Goal: Information Seeking & Learning: Learn about a topic

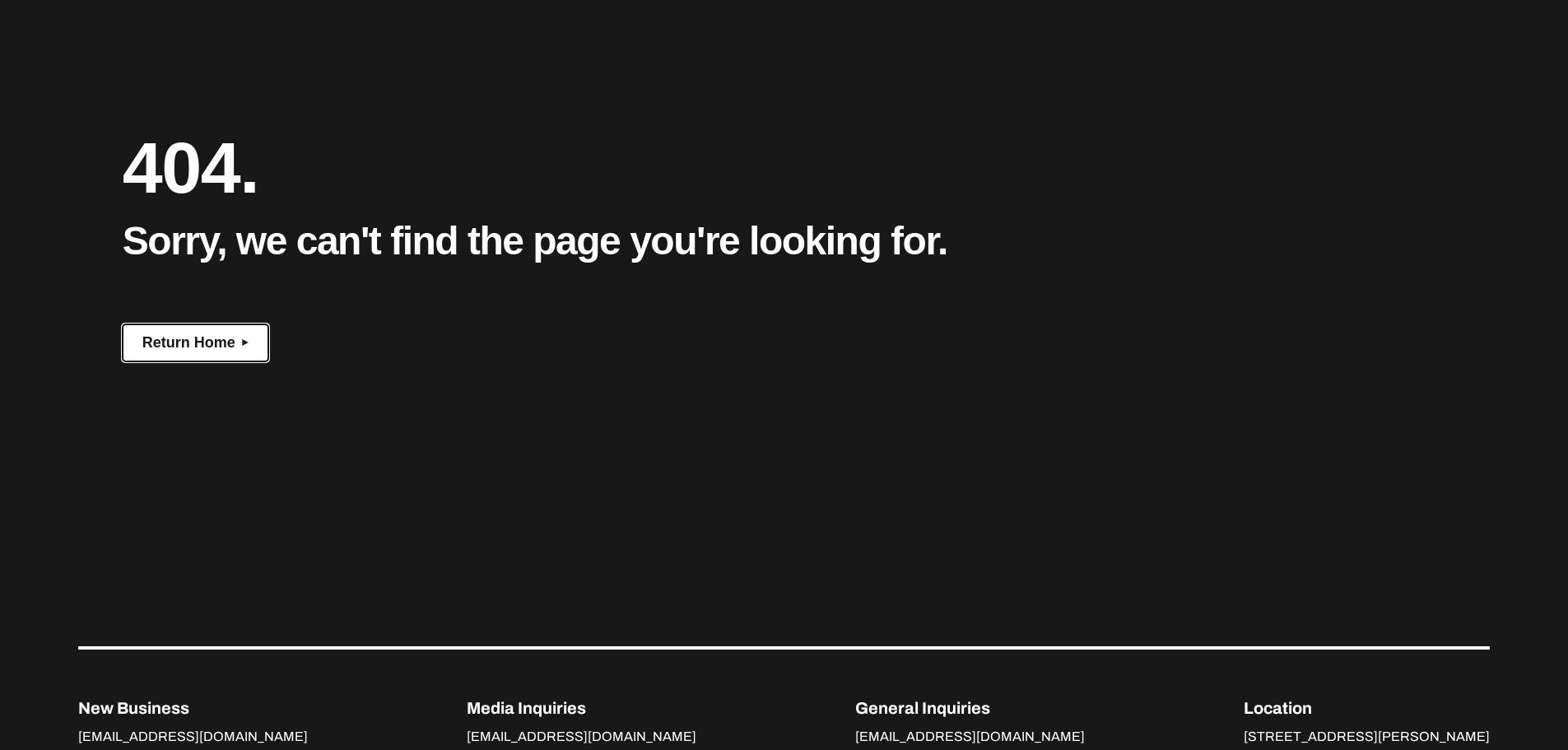
click at [221, 339] on span "Return Home" at bounding box center [188, 342] width 93 height 17
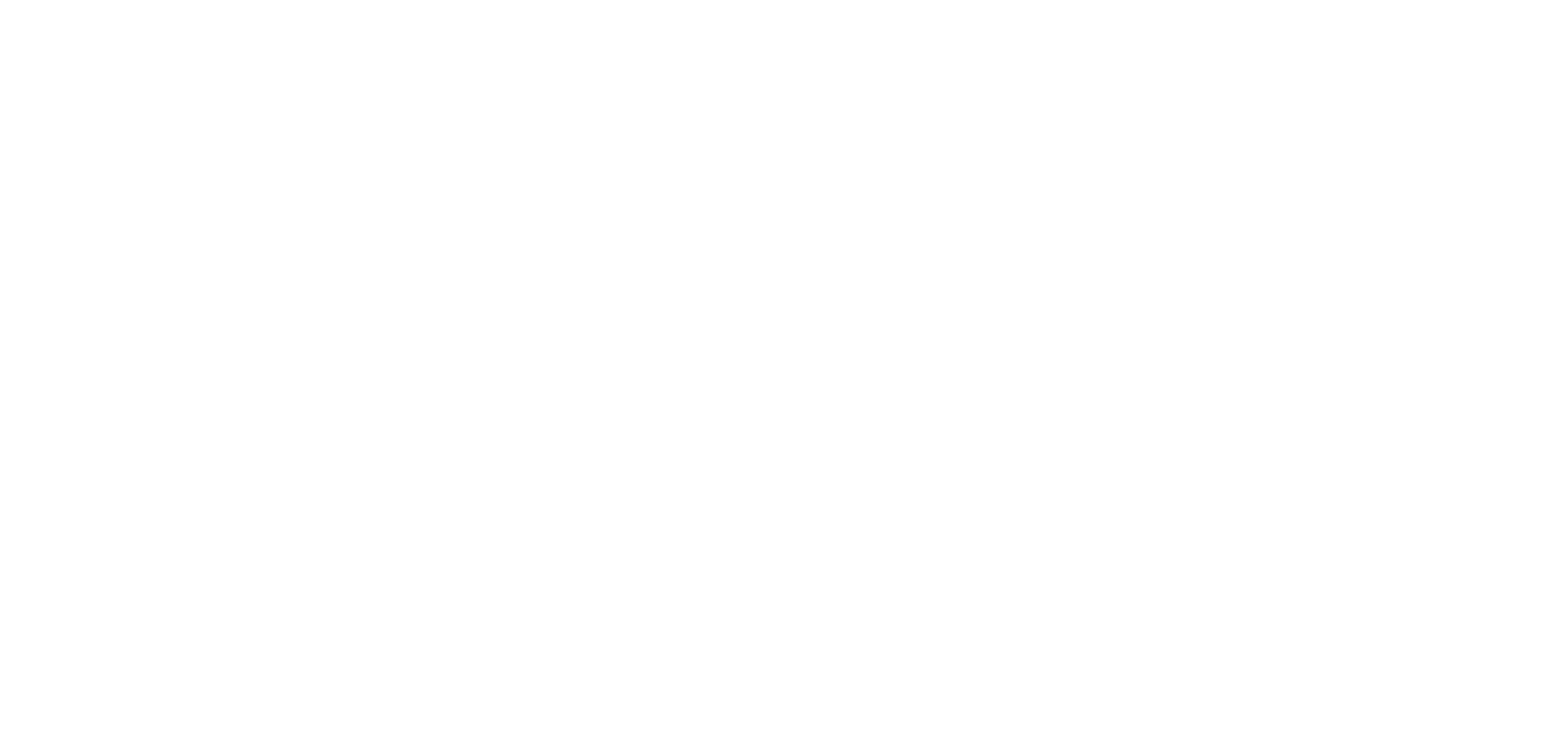
scroll to position [70, 0]
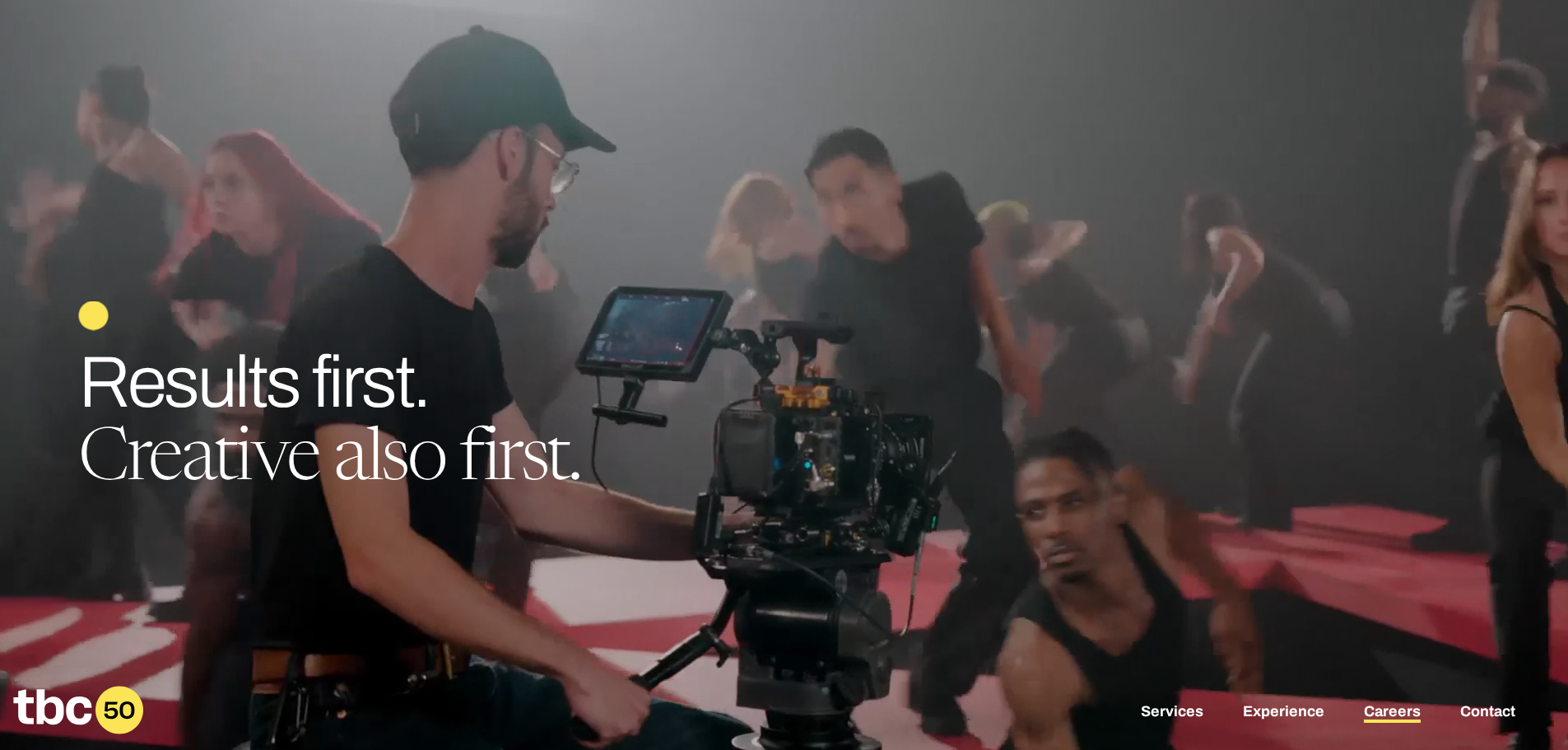
click at [1390, 721] on link "Careers" at bounding box center [1392, 713] width 57 height 20
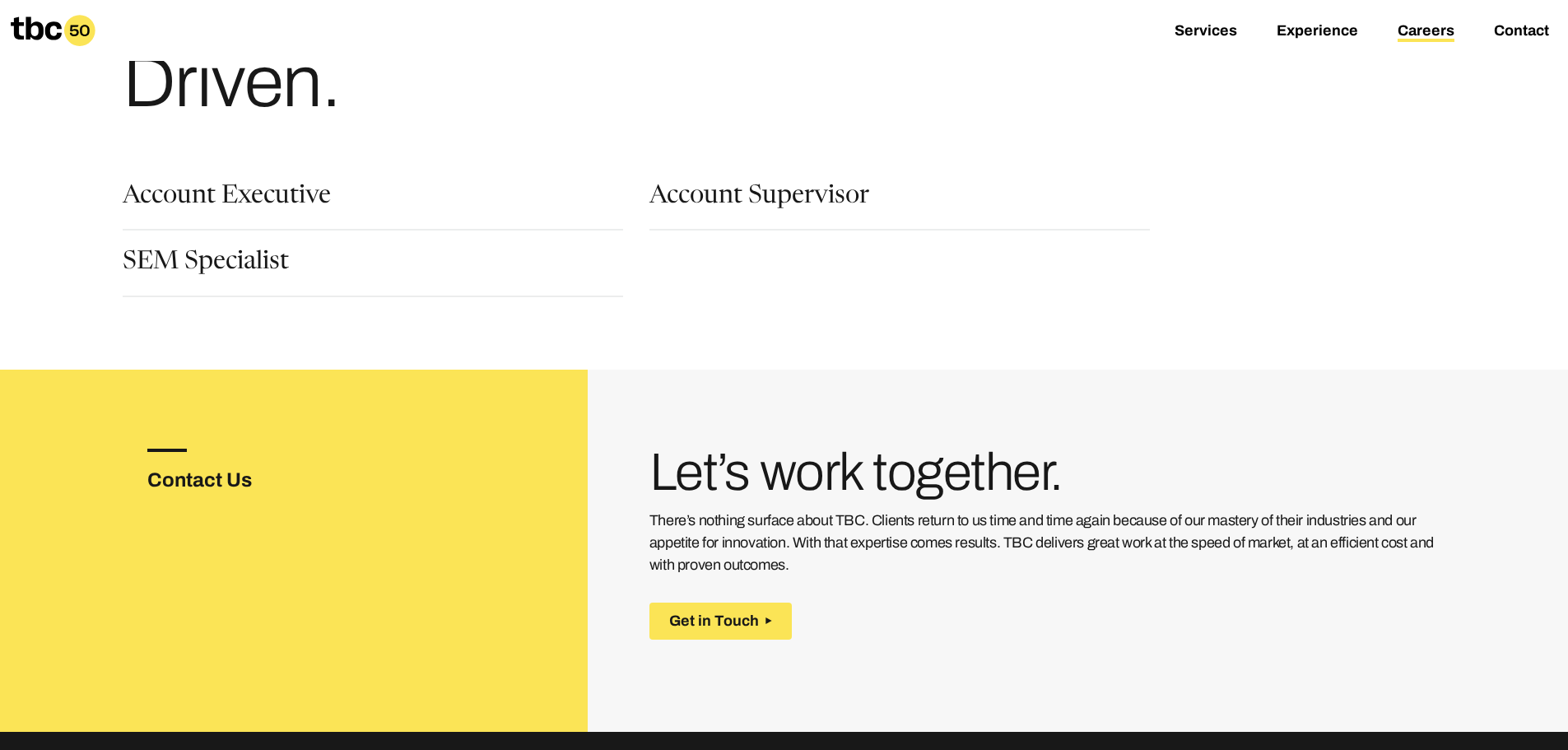
scroll to position [165, 0]
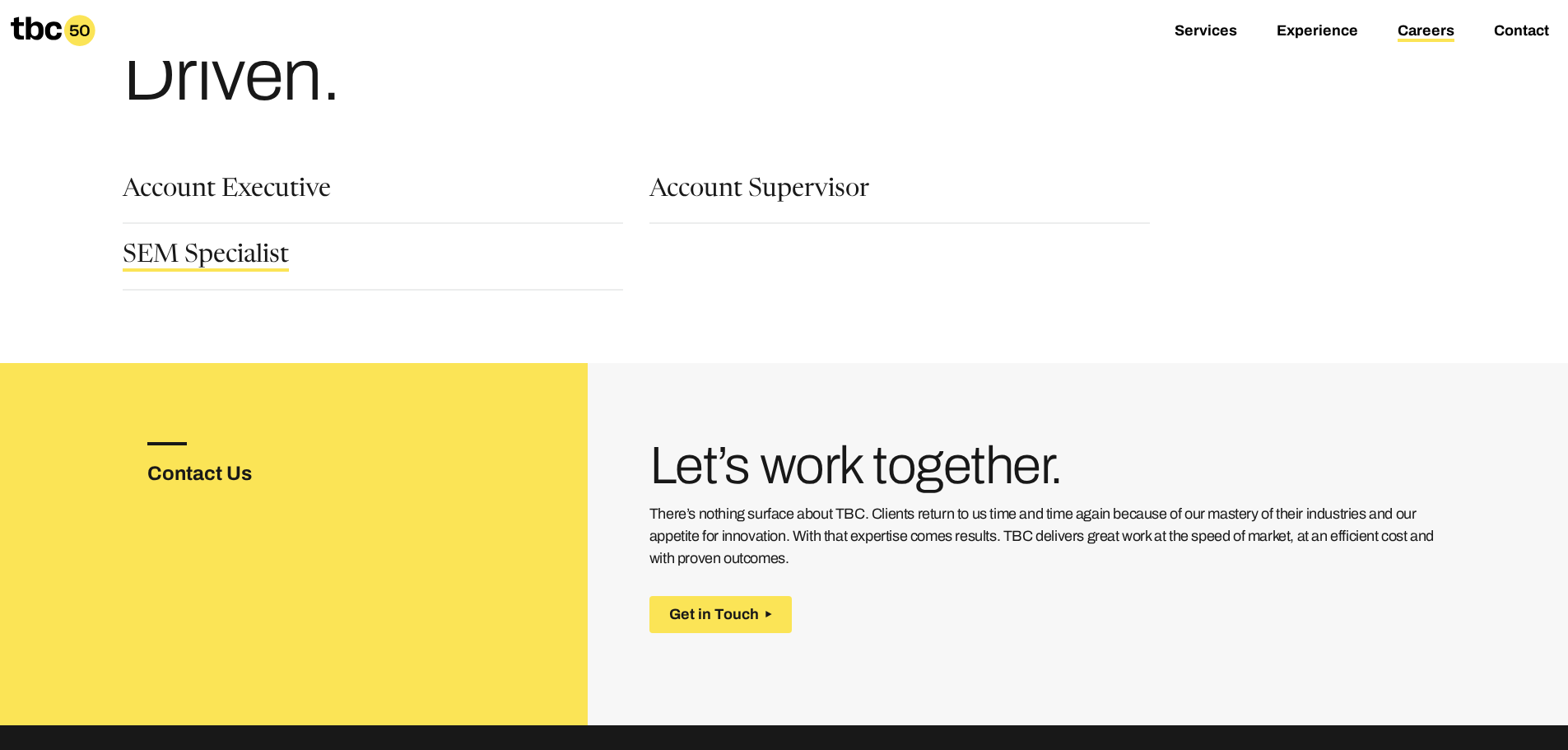
click at [222, 251] on link "SEM Specialist" at bounding box center [206, 257] width 167 height 28
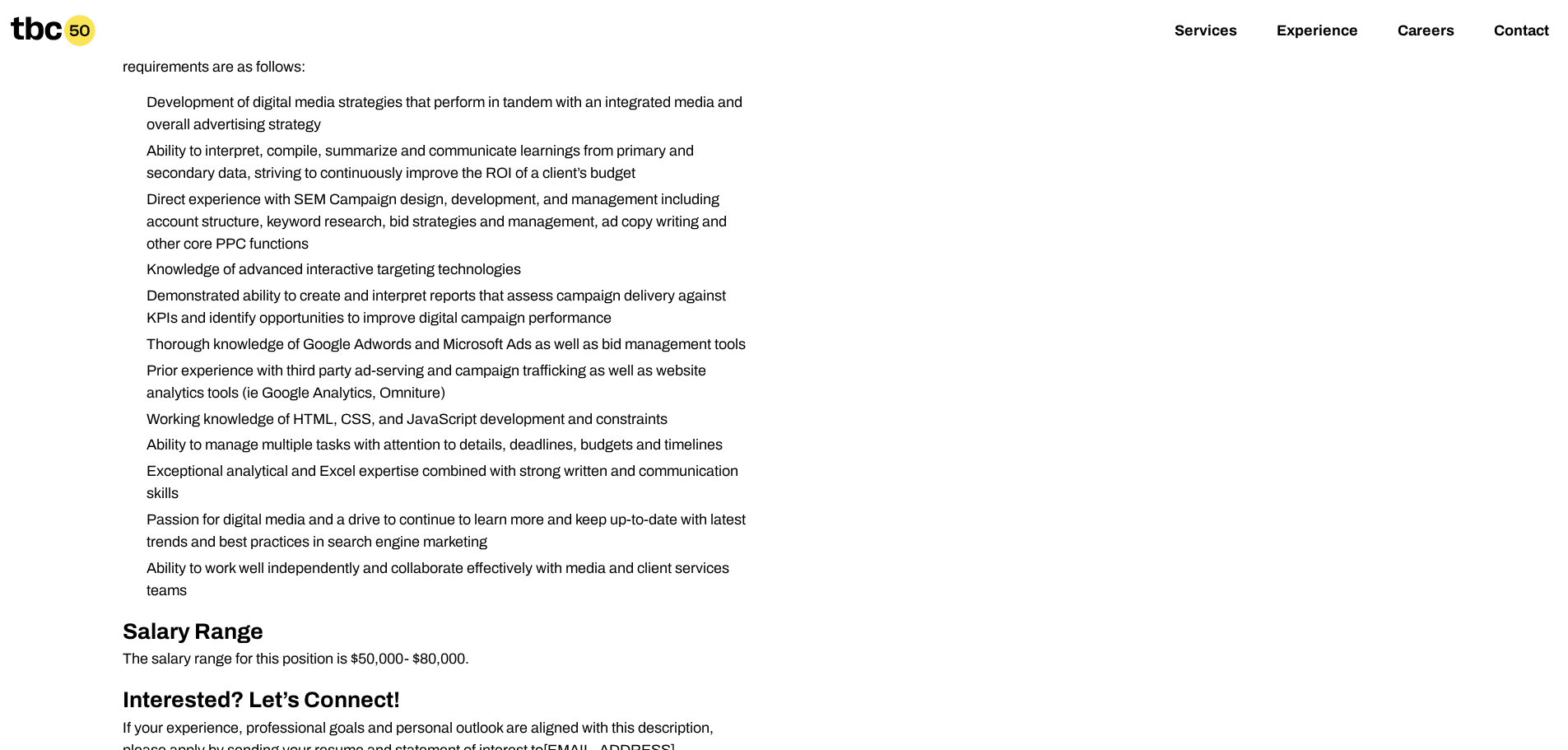
scroll to position [330, 0]
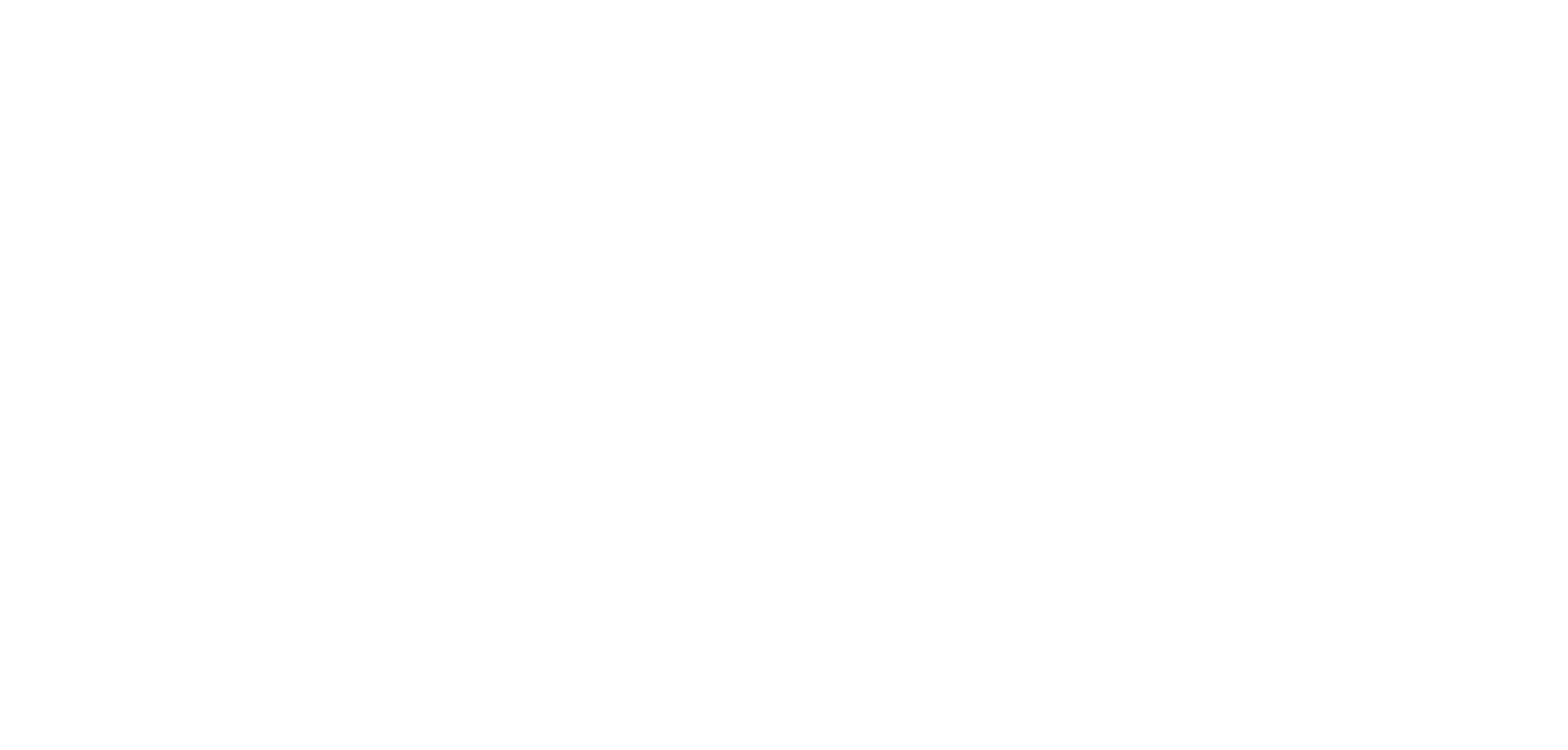
scroll to position [70, 0]
